Goal: Task Accomplishment & Management: Use online tool/utility

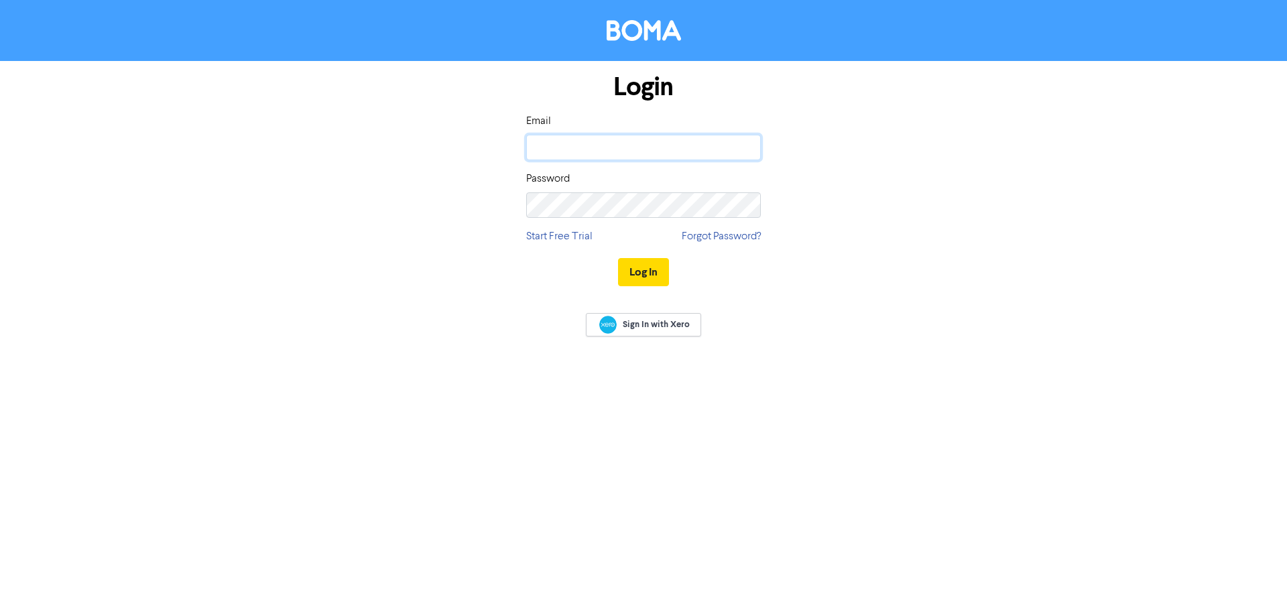
click at [614, 157] on input "email" at bounding box center [643, 147] width 235 height 25
type input "[EMAIL_ADDRESS][DOMAIN_NAME]"
click at [618, 258] on button "Log In" at bounding box center [643, 272] width 51 height 28
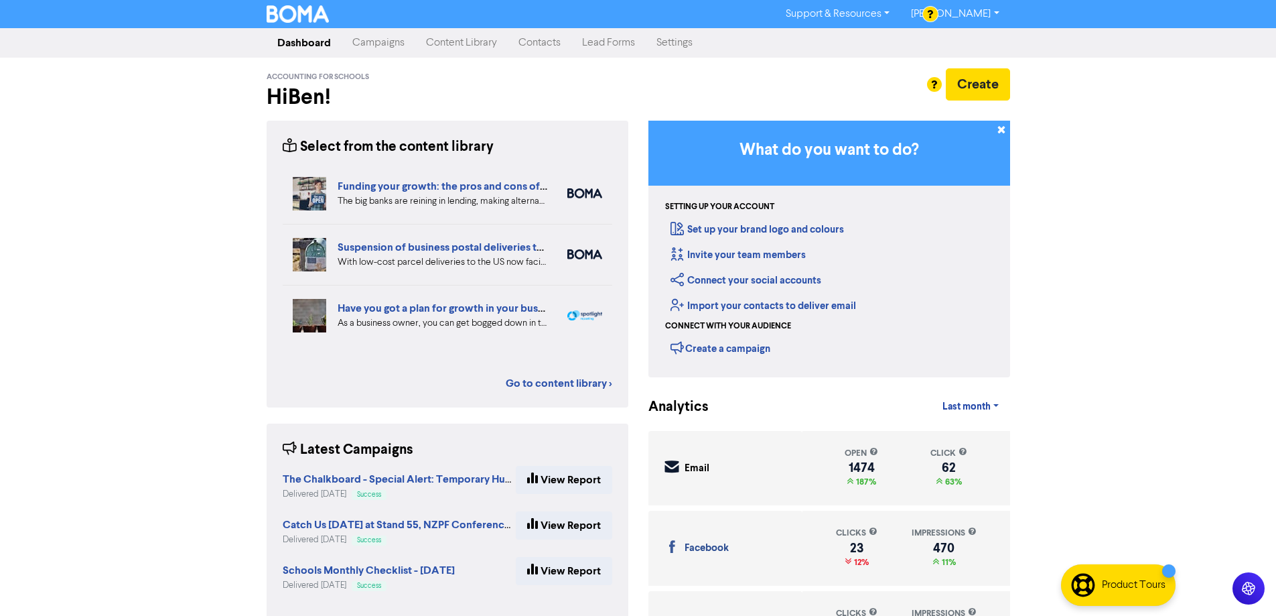
click at [368, 46] on link "Campaigns" at bounding box center [379, 42] width 74 height 27
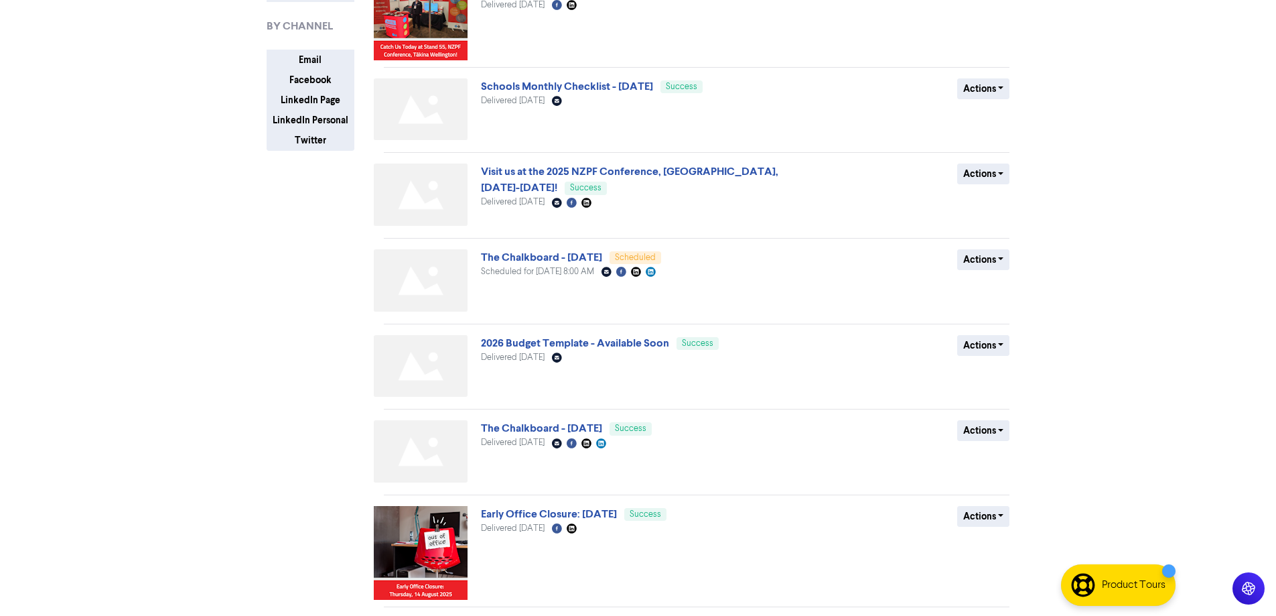
scroll to position [156, 0]
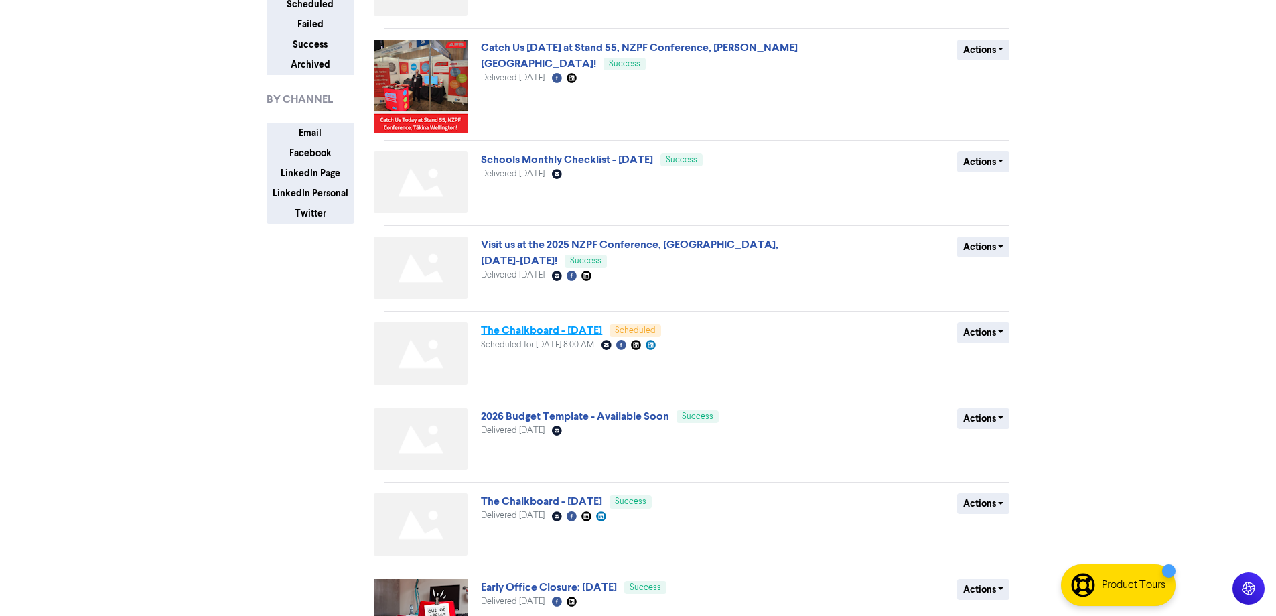
click at [602, 334] on link "The Chalkboard - [DATE]" at bounding box center [541, 330] width 121 height 13
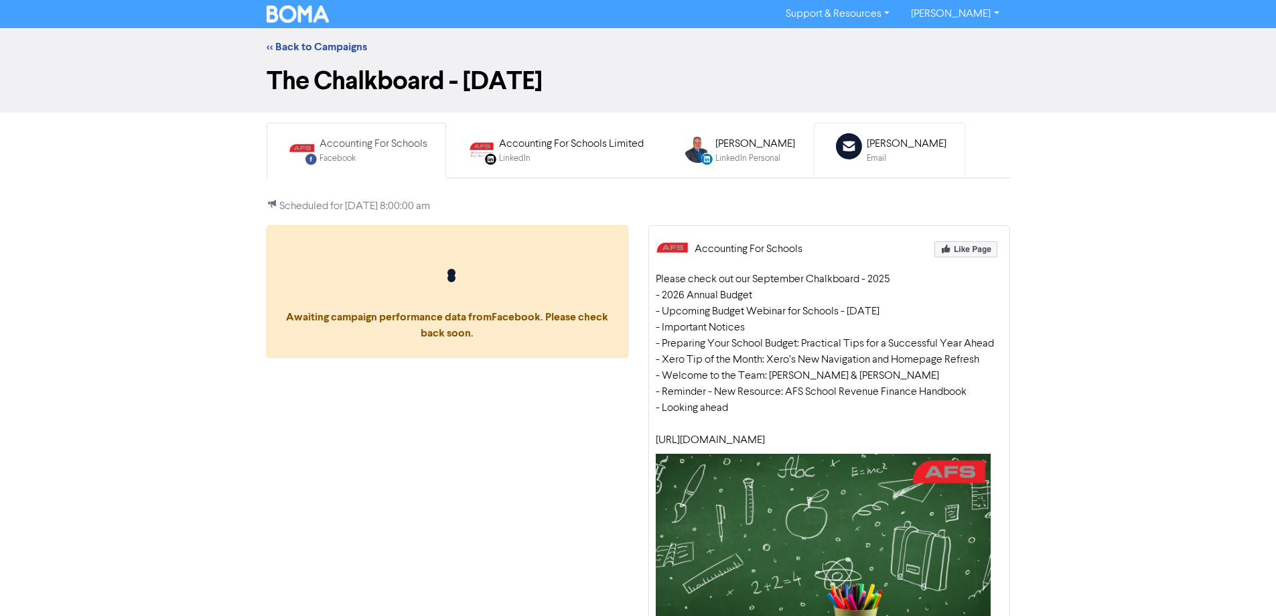
click at [884, 143] on div "[PERSON_NAME]" at bounding box center [907, 144] width 80 height 16
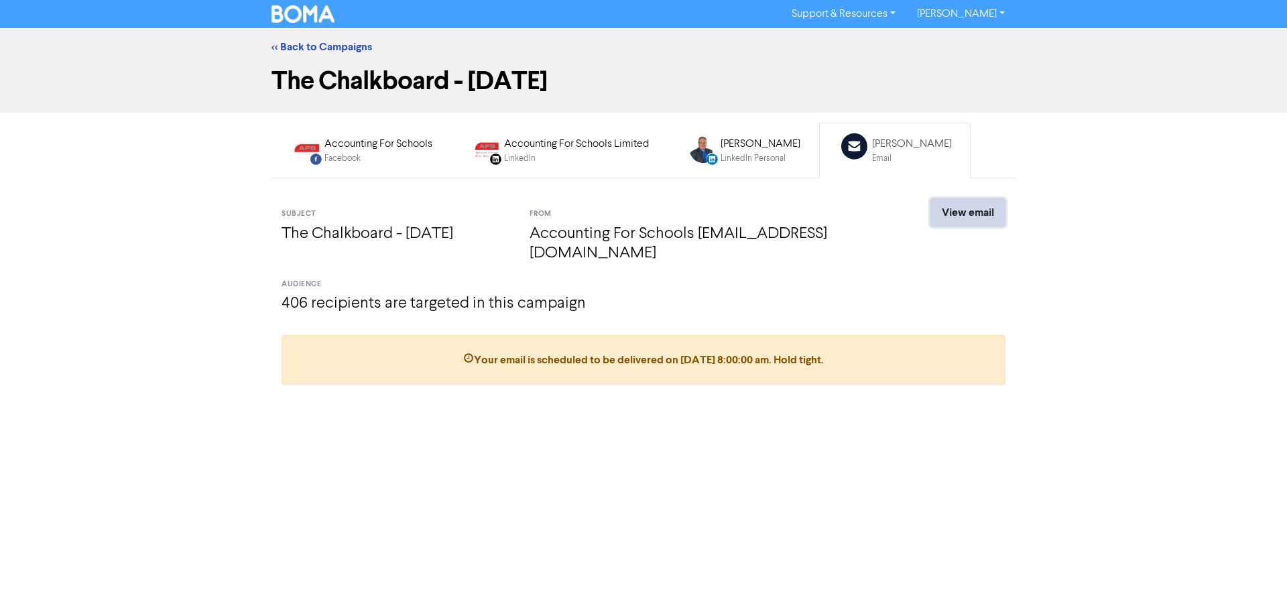
click at [978, 212] on link "View email" at bounding box center [967, 212] width 75 height 28
